Goal: Navigation & Orientation: Find specific page/section

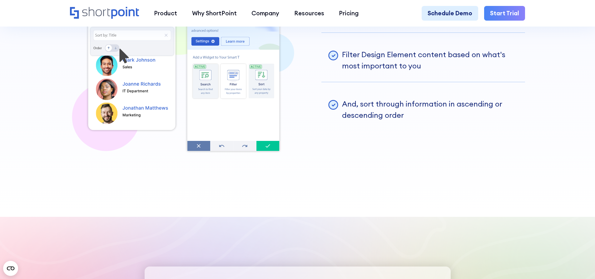
scroll to position [1907, 0]
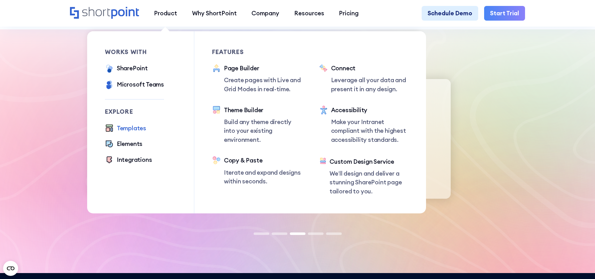
click at [132, 132] on div "Templates" at bounding box center [131, 128] width 29 height 9
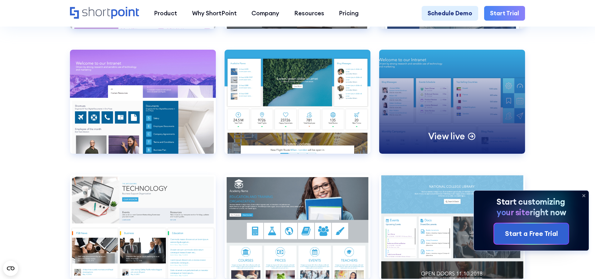
scroll to position [2876, 0]
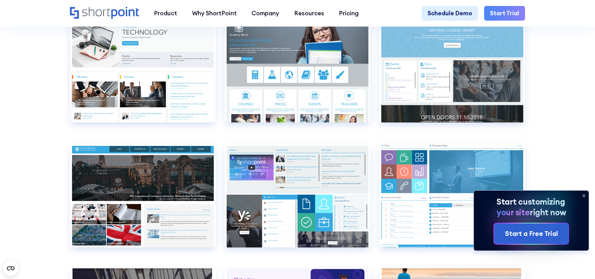
click at [581, 195] on icon at bounding box center [584, 196] width 10 height 10
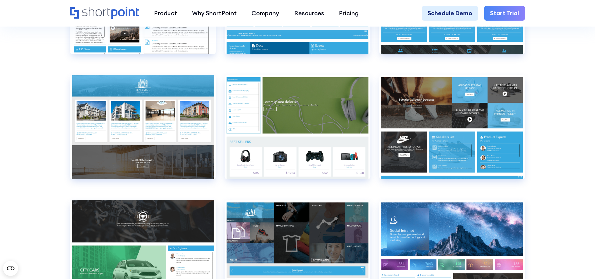
scroll to position [4345, 0]
